Goal: Use online tool/utility: Utilize a website feature to perform a specific function

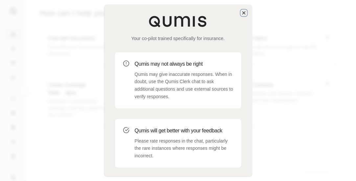
click at [243, 12] on icon "button" at bounding box center [243, 12] width 3 height 3
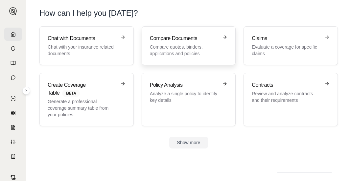
click at [194, 53] on p "Compare quotes, binders, applications and policies" at bounding box center [184, 50] width 69 height 13
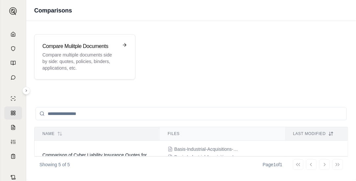
scroll to position [56, 0]
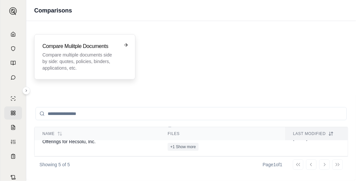
click at [82, 64] on p "Compare multiple documents side by side: quotes, policies, binders, application…" at bounding box center [80, 62] width 76 height 20
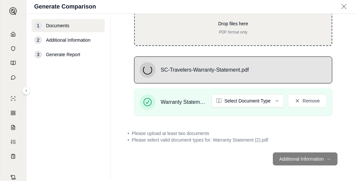
scroll to position [89, 0]
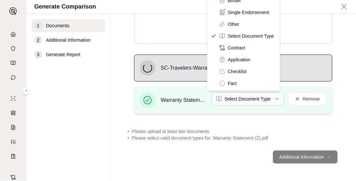
click at [234, 97] on html "R Generate Comparison 1 Documents 2 Additional Information 3 Generate Report Do…" at bounding box center [178, 90] width 356 height 181
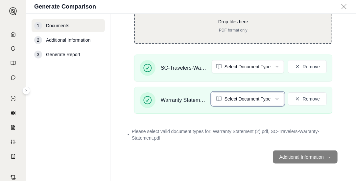
scroll to position [83, 0]
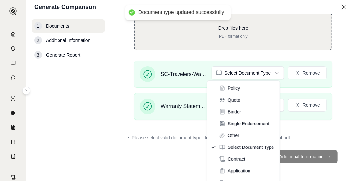
click at [237, 66] on html "Document type updated successfully R Generate Comparison 1 Documents 2 Addition…" at bounding box center [178, 90] width 356 height 181
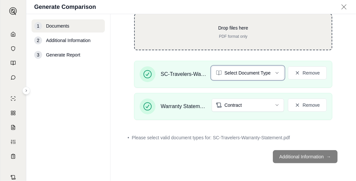
scroll to position [65, 0]
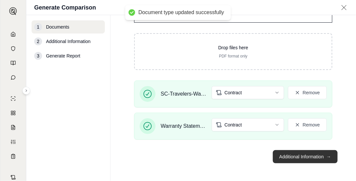
click at [300, 159] on button "Additional Information →" at bounding box center [304, 156] width 65 height 13
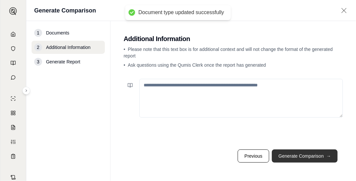
scroll to position [0, 0]
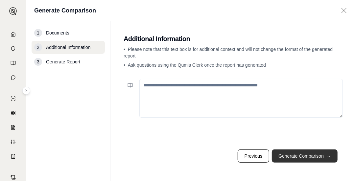
click at [300, 159] on button "Generate Comparison →" at bounding box center [305, 155] width 66 height 13
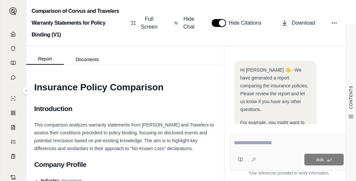
scroll to position [178, 0]
